Goal: Check status: Check status

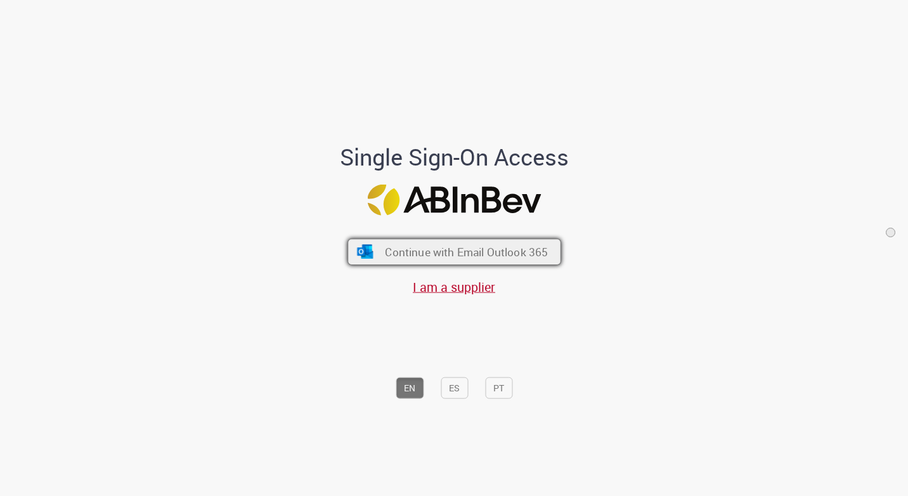
click at [405, 249] on span "Continue with Email Outlook 365" at bounding box center [466, 251] width 163 height 15
click at [461, 250] on span "Continue with Email Outlook 365" at bounding box center [466, 251] width 163 height 15
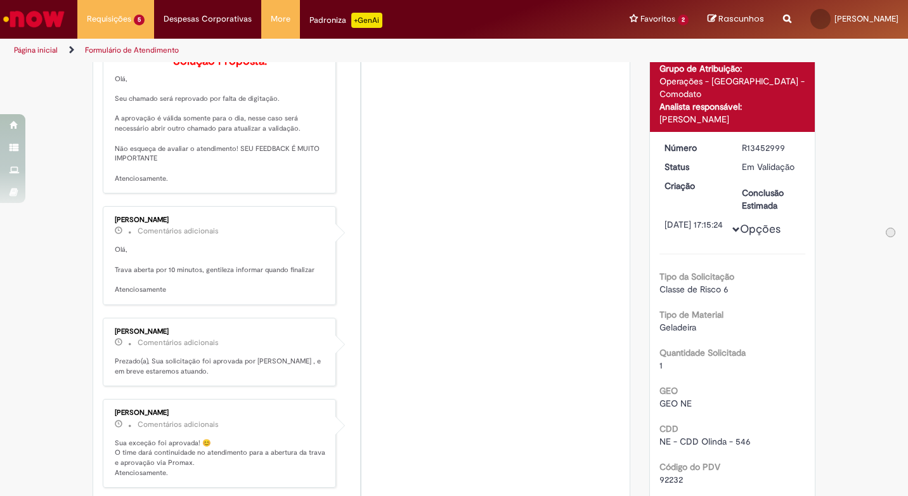
scroll to position [179, 0]
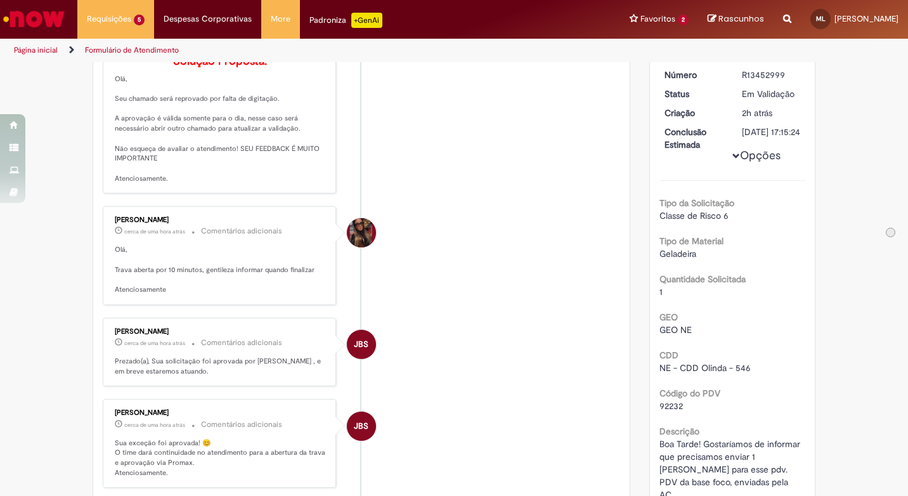
click at [669, 405] on span "92232" at bounding box center [671, 405] width 23 height 11
click at [668, 406] on span "92232" at bounding box center [671, 405] width 23 height 11
copy span "92232"
click at [445, 140] on li "[PERSON_NAME] 9m atrás 9 minutos atrás Comentários adicionais Solução Proposta:…" at bounding box center [362, 102] width 518 height 184
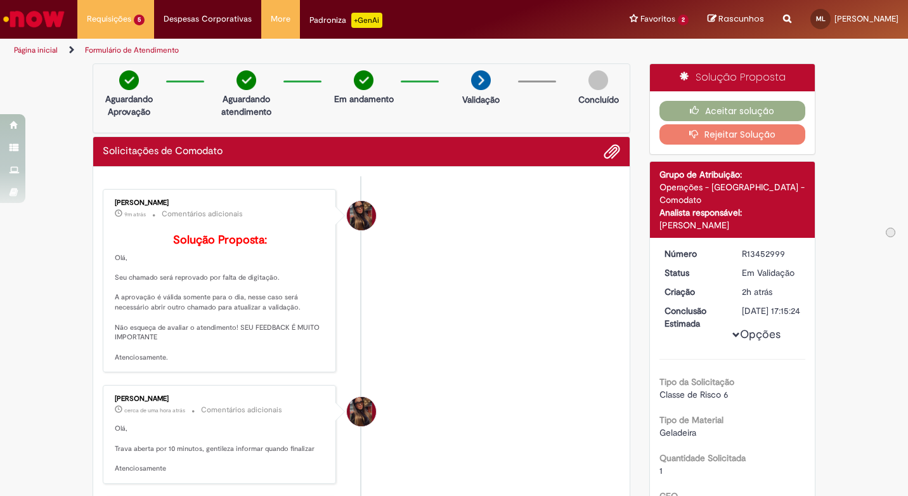
scroll to position [159, 0]
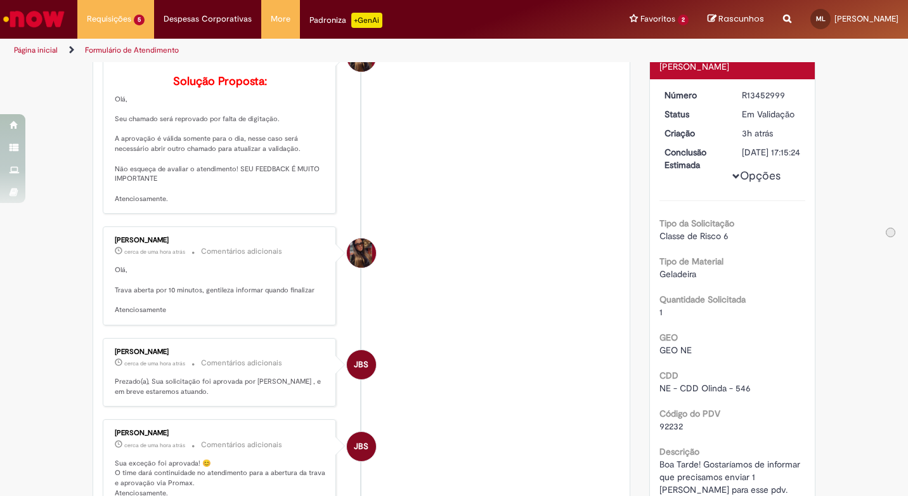
click at [478, 122] on li "[PERSON_NAME] 10m atrás 10 minutos atrás Comentários adicionais Solução Propost…" at bounding box center [362, 122] width 518 height 184
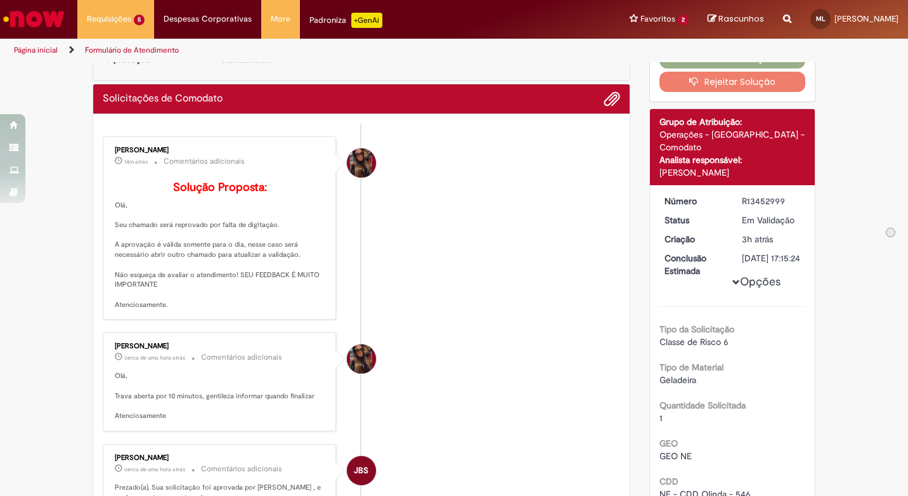
scroll to position [0, 0]
